Goal: Information Seeking & Learning: Check status

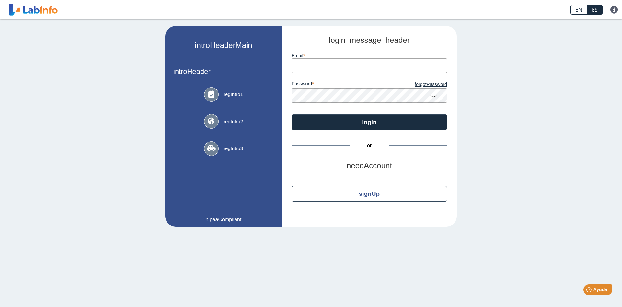
click at [312, 68] on input "email" at bounding box center [370, 65] width 156 height 15
type input "[EMAIL_ADDRESS][DOMAIN_NAME]"
click at [292, 114] on button "logIn" at bounding box center [370, 122] width 156 height 16
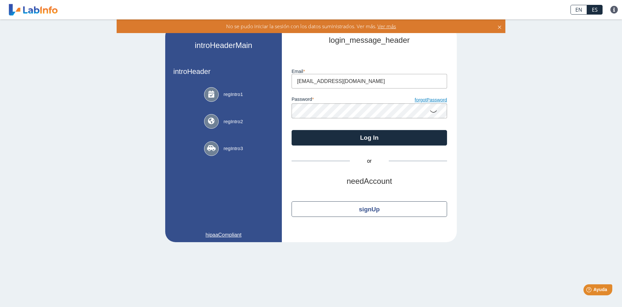
click at [420, 100] on link "forgotPassword" at bounding box center [409, 100] width 78 height 7
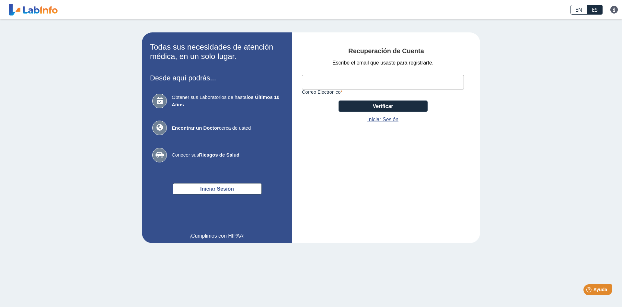
click at [340, 78] on input "Correo Electronico" at bounding box center [383, 82] width 162 height 15
type input "[EMAIL_ADDRESS][DOMAIN_NAME]"
click at [359, 103] on button "Verificar" at bounding box center [383, 105] width 89 height 11
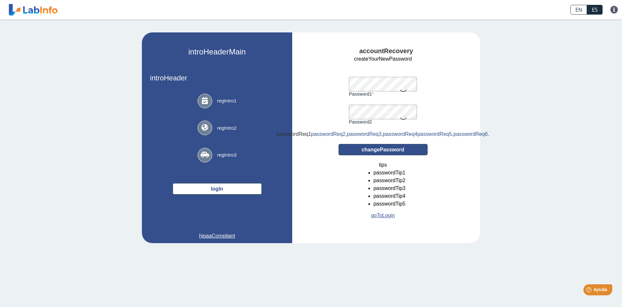
click at [384, 155] on button "changePassword" at bounding box center [383, 149] width 89 height 11
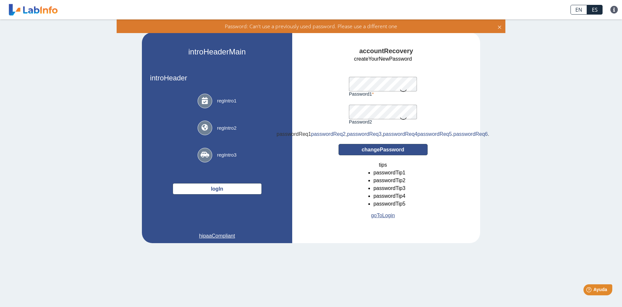
click at [394, 155] on button "changePassword" at bounding box center [383, 149] width 89 height 11
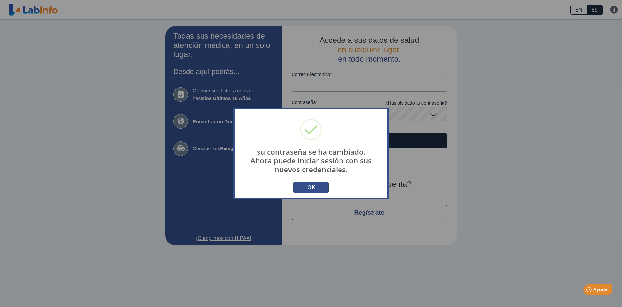
click at [309, 186] on button "OK" at bounding box center [311, 187] width 36 height 11
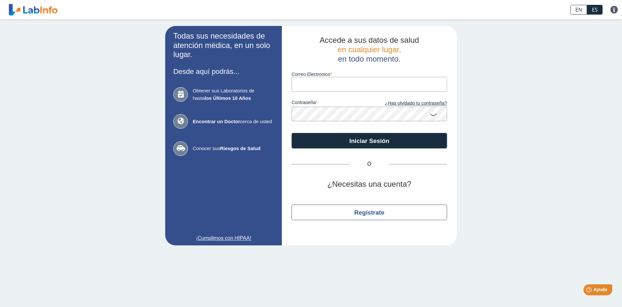
click at [318, 88] on input "Correo Electronico" at bounding box center [370, 84] width 156 height 15
type input "[EMAIL_ADDRESS][DOMAIN_NAME]"
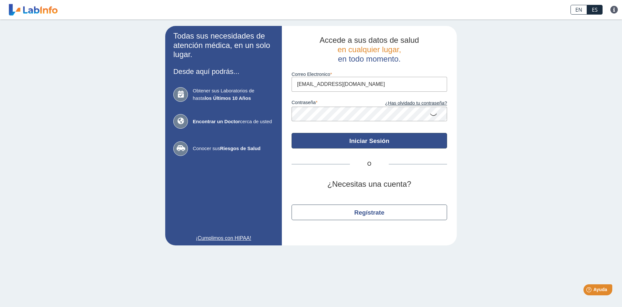
click at [321, 146] on button "Iniciar Sesión" at bounding box center [370, 141] width 156 height 16
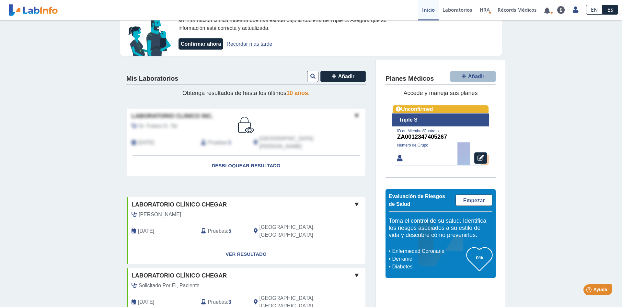
scroll to position [33, 0]
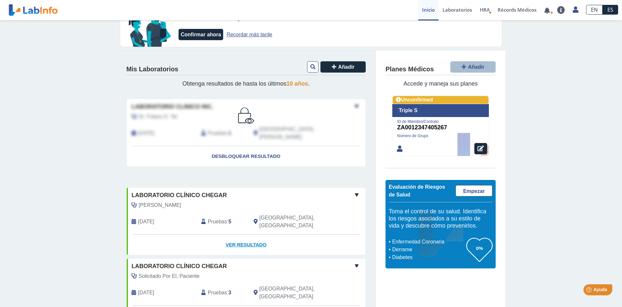
click at [239, 235] on link "Ver Resultado" at bounding box center [246, 245] width 239 height 20
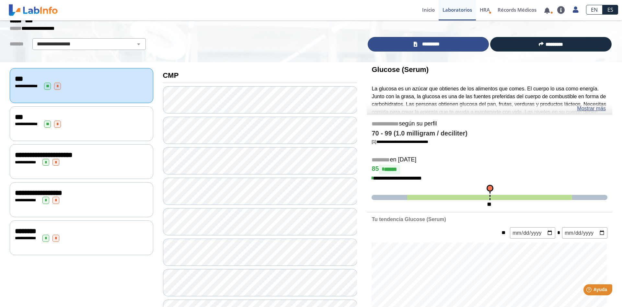
click at [428, 44] on span "*********" at bounding box center [431, 44] width 24 height 7
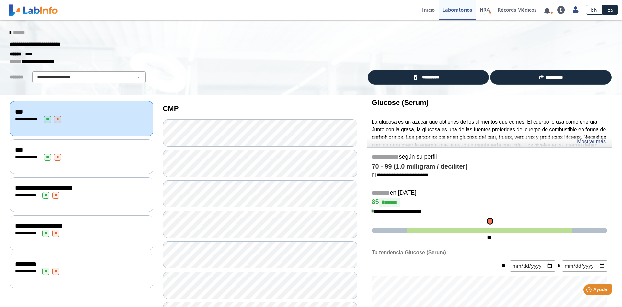
click at [11, 32] on icon at bounding box center [10, 32] width 1 height 5
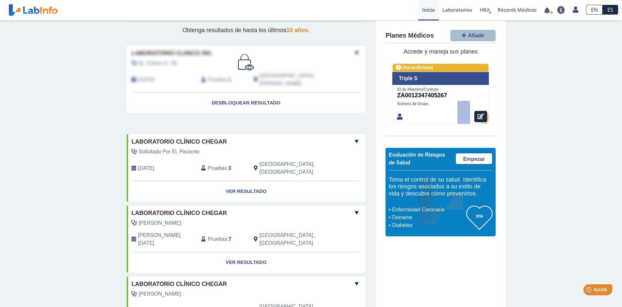
scroll to position [33, 0]
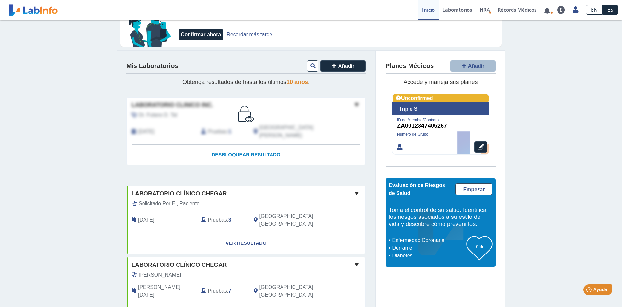
click at [230, 152] on span "Desbloquear resultado" at bounding box center [246, 155] width 69 height 6
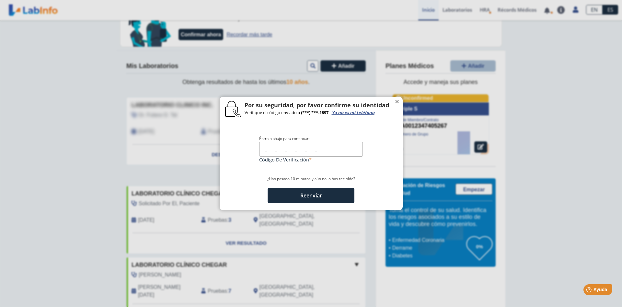
click at [398, 99] on span "×" at bounding box center [397, 100] width 5 height 8
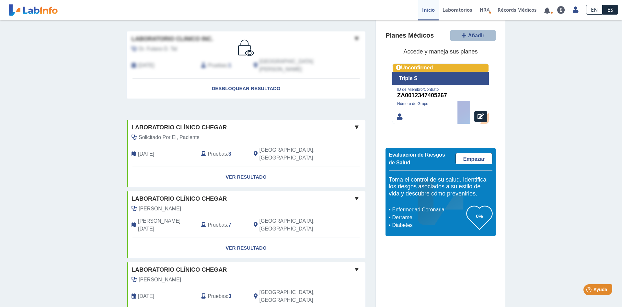
scroll to position [0, 0]
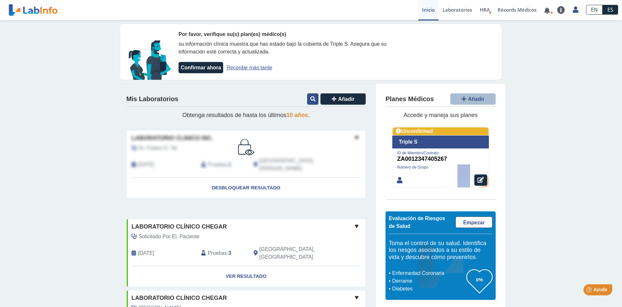
click at [313, 95] on button at bounding box center [312, 98] width 11 height 11
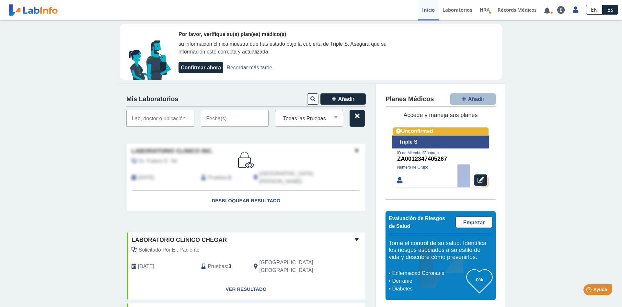
click at [210, 120] on input "text" at bounding box center [235, 118] width 68 height 17
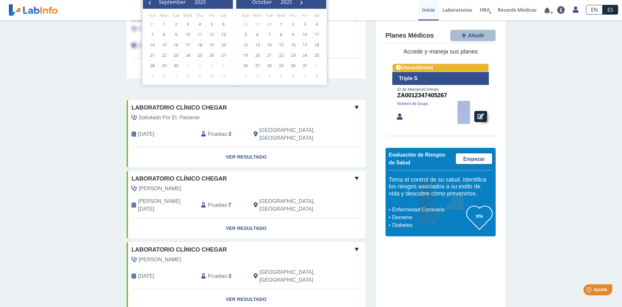
scroll to position [33, 0]
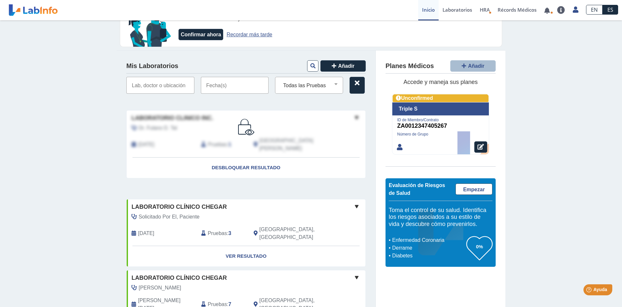
click at [137, 89] on input "text" at bounding box center [160, 85] width 68 height 17
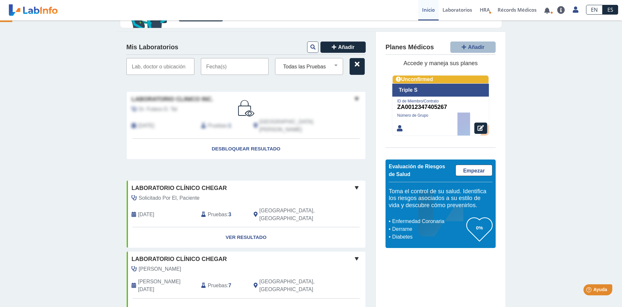
scroll to position [0, 0]
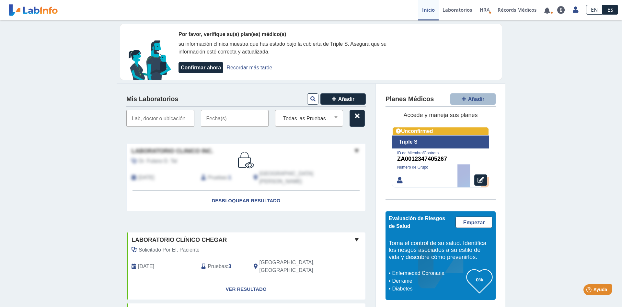
click at [207, 119] on input "text" at bounding box center [235, 118] width 68 height 17
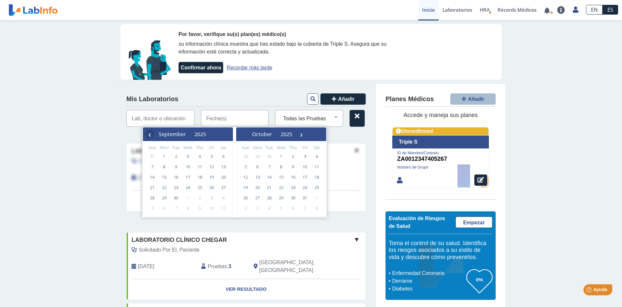
click at [151, 134] on span "‹" at bounding box center [150, 134] width 10 height 10
click at [198, 194] on span "28" at bounding box center [200, 198] width 10 height 10
click at [200, 197] on span "28" at bounding box center [200, 198] width 10 height 10
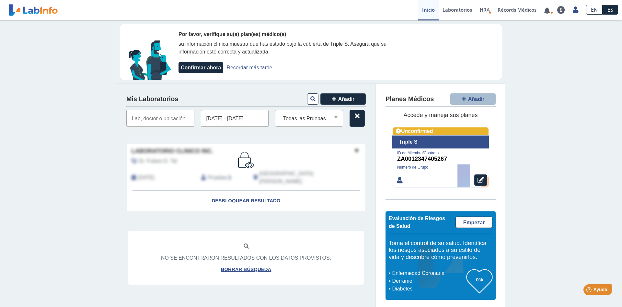
click at [215, 117] on input "[DATE] - [DATE]" at bounding box center [235, 118] width 68 height 17
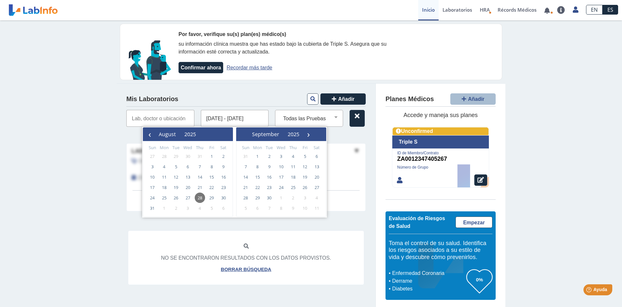
click at [109, 188] on div "Por favor, verifique su(s) plan(es) médico(s) su información clínica muestra qu…" at bounding box center [311, 164] width 622 height 289
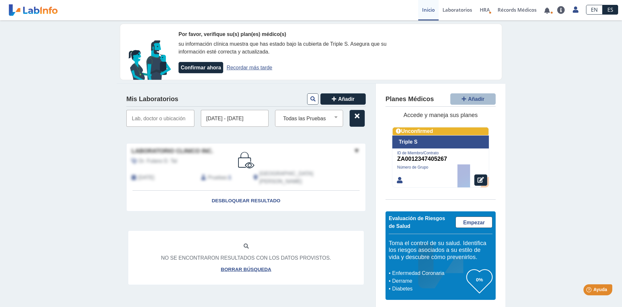
click at [246, 120] on input "[DATE] - [DATE]" at bounding box center [235, 118] width 68 height 17
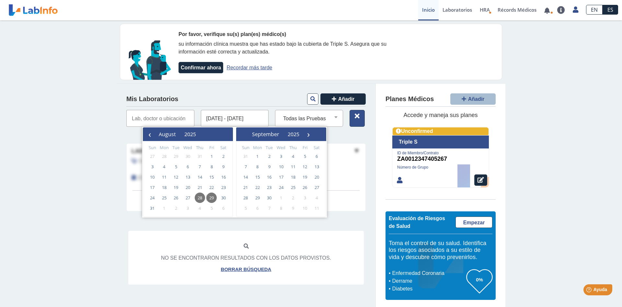
type input "[DATE] - [DATE]"
click at [354, 127] on button at bounding box center [357, 118] width 15 height 17
select select
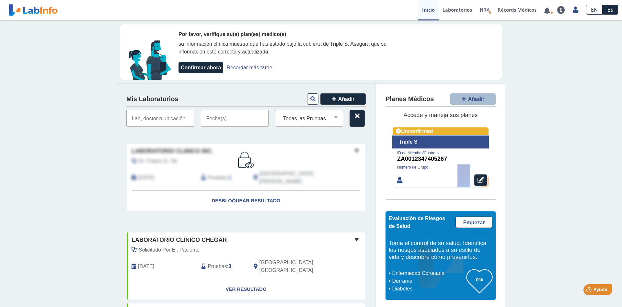
click at [212, 112] on input "text" at bounding box center [235, 118] width 68 height 17
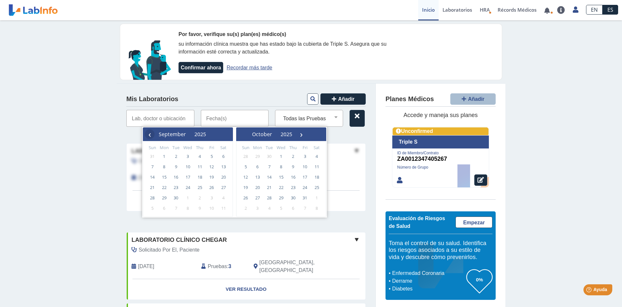
click at [146, 134] on span "‹" at bounding box center [150, 134] width 10 height 10
click at [200, 198] on span "28" at bounding box center [200, 198] width 10 height 10
type input "[DATE] - [DATE]"
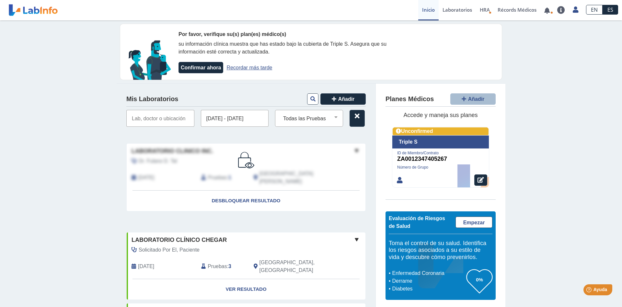
click at [200, 198] on link "Desbloquear resultado .cls-1 { fill: #fff; } .cls-2 { fill: #1b2d3f; }" at bounding box center [246, 201] width 239 height 20
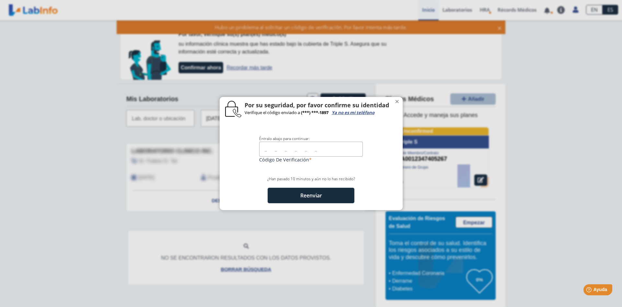
click at [266, 149] on input "text" at bounding box center [311, 149] width 104 height 15
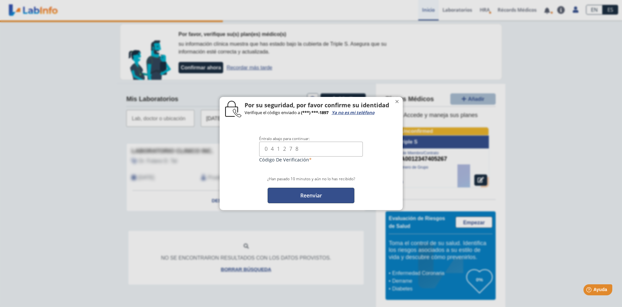
type input "041278"
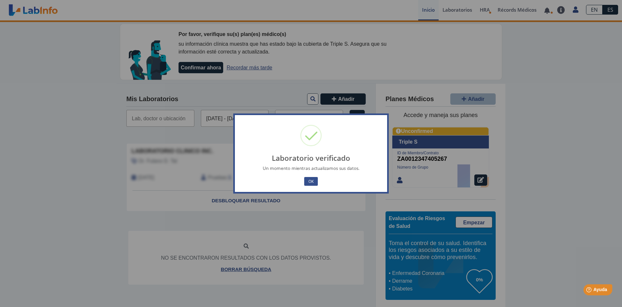
select select
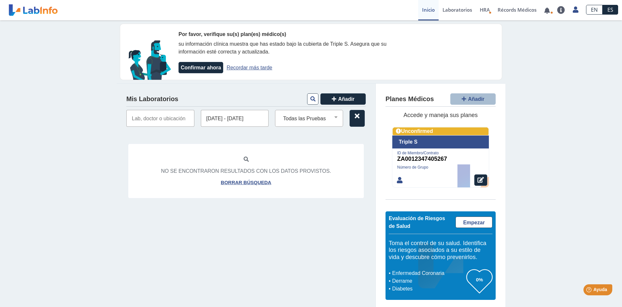
click at [217, 119] on input "[DATE] - [DATE]" at bounding box center [235, 118] width 68 height 17
click at [214, 198] on div "No se encontraron resultados con los datos provistos. Borrar búsqueda" at bounding box center [246, 171] width 236 height 54
click at [218, 119] on input "[DATE] - [DATE]" at bounding box center [235, 118] width 68 height 17
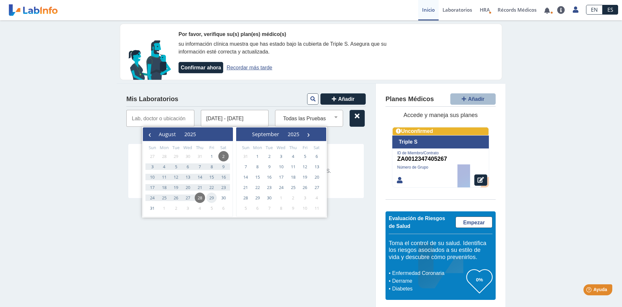
click at [212, 196] on span "29" at bounding box center [212, 198] width 10 height 10
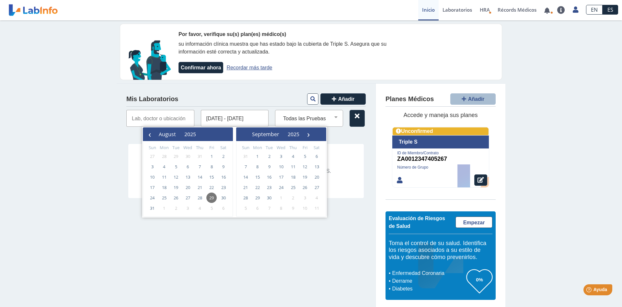
click at [212, 196] on span "29" at bounding box center [212, 198] width 10 height 10
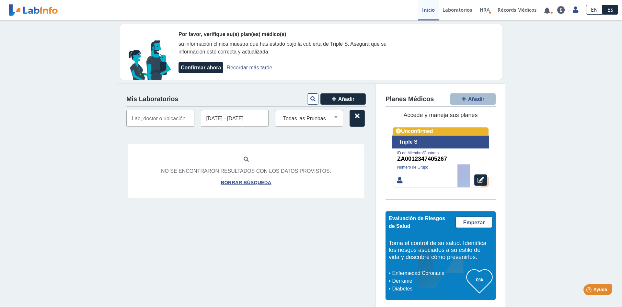
click at [210, 117] on input "[DATE] - [DATE]" at bounding box center [235, 118] width 68 height 17
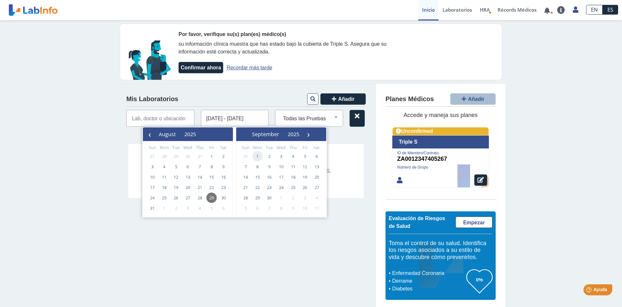
click at [257, 157] on span "1" at bounding box center [258, 156] width 10 height 10
click at [166, 156] on span "1" at bounding box center [164, 156] width 10 height 10
type input "[DATE] - [DATE]"
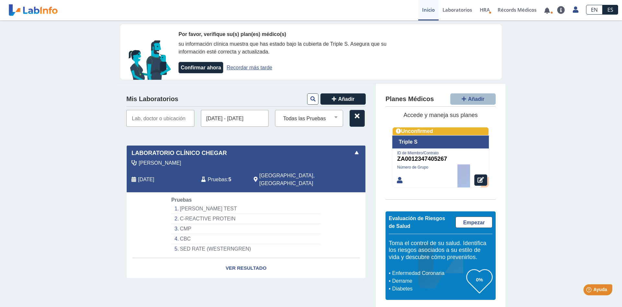
click at [209, 121] on input "[DATE] - [DATE]" at bounding box center [235, 118] width 68 height 17
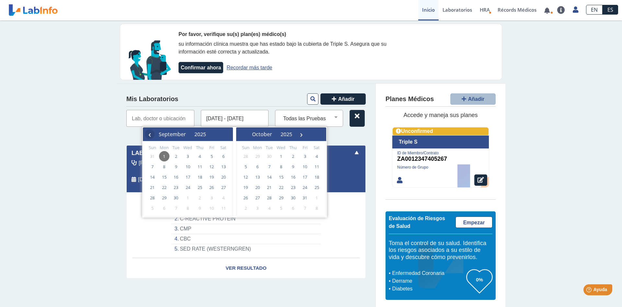
click at [150, 136] on span "‹" at bounding box center [150, 134] width 10 height 10
click at [165, 198] on span "25" at bounding box center [164, 198] width 10 height 10
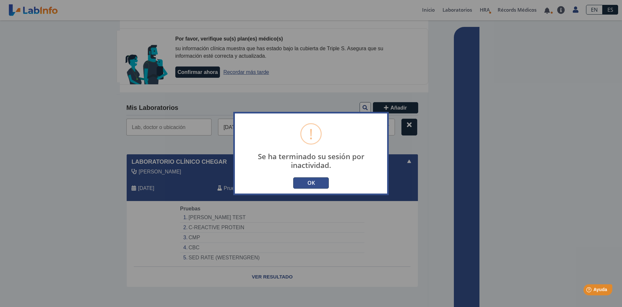
select select
